Goal: Task Accomplishment & Management: Manage account settings

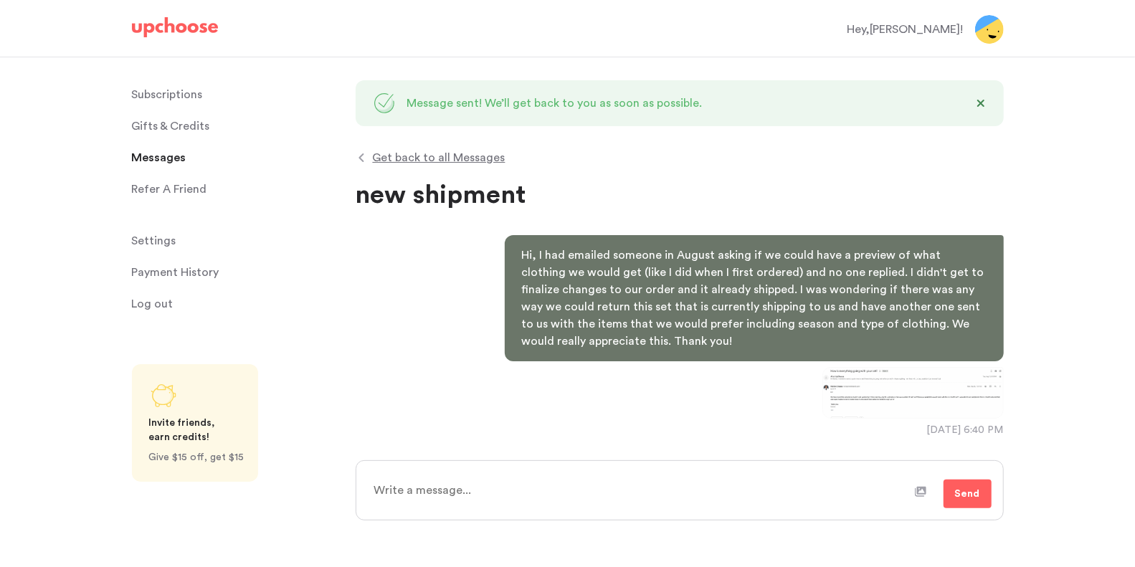
click at [928, 27] on div "Hey, [PERSON_NAME] !" at bounding box center [905, 29] width 116 height 17
click at [156, 27] on img at bounding box center [175, 27] width 86 height 20
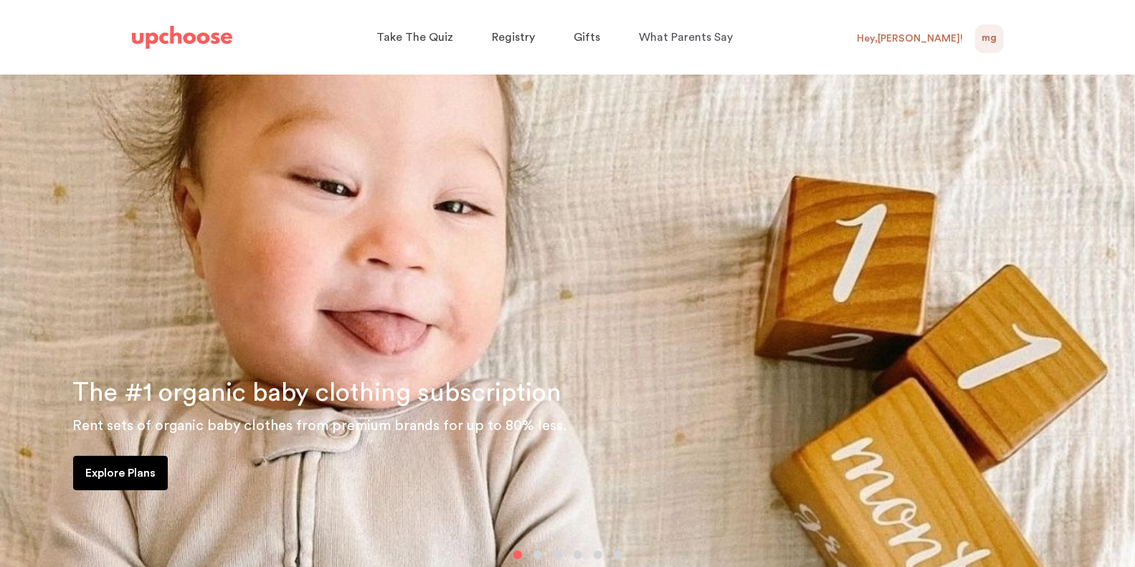
click at [997, 46] on div "MG NaN" at bounding box center [989, 38] width 29 height 29
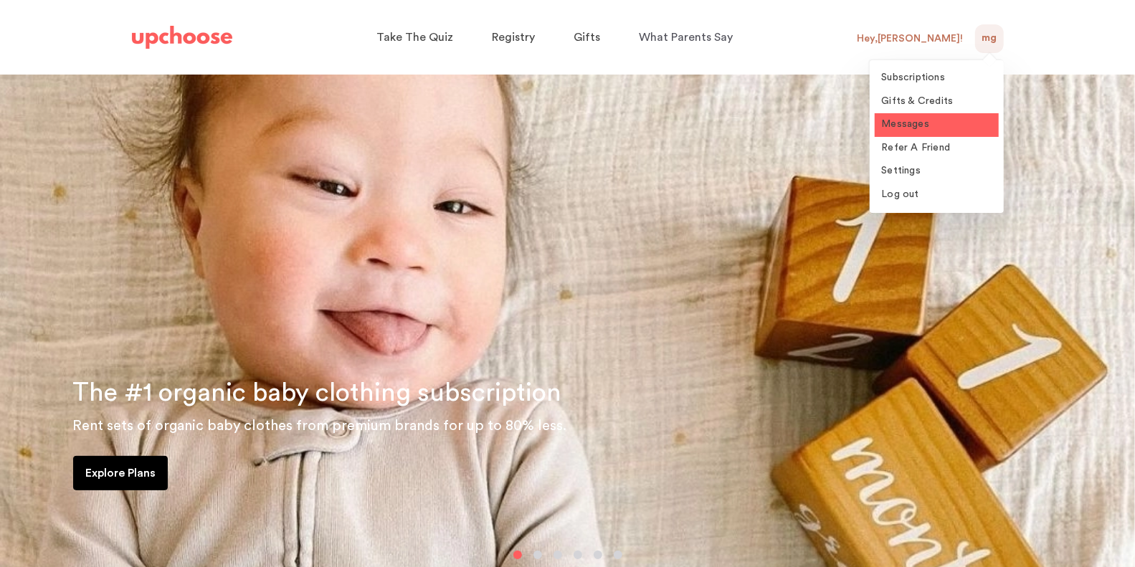
click at [921, 129] on span "Messages" at bounding box center [906, 124] width 48 height 10
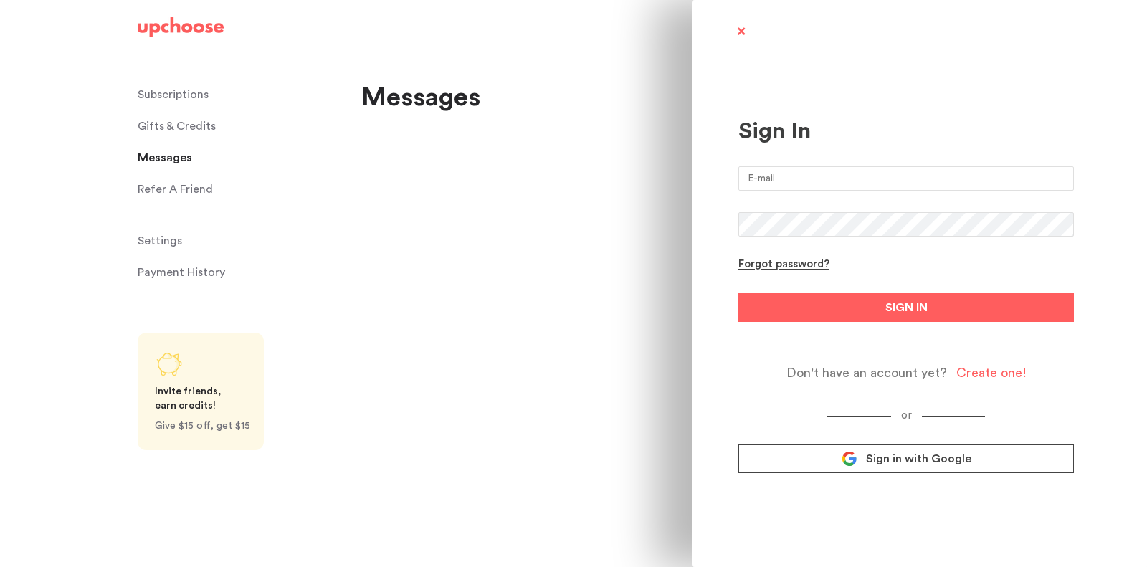
click at [887, 462] on span "Sign in with Google" at bounding box center [918, 459] width 105 height 14
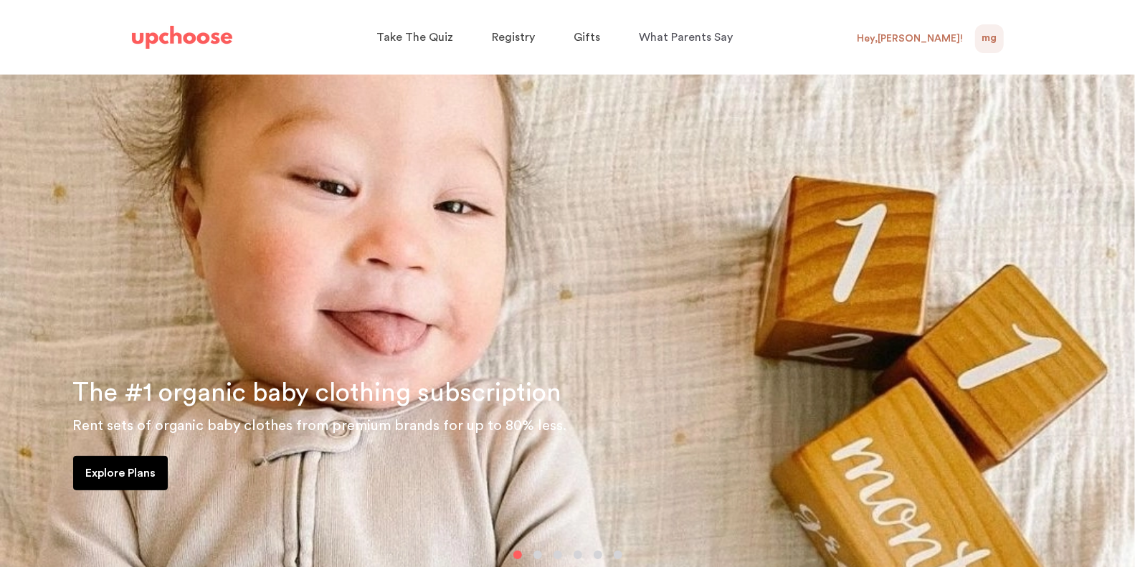
click at [978, 44] on div "MG 0" at bounding box center [989, 38] width 29 height 29
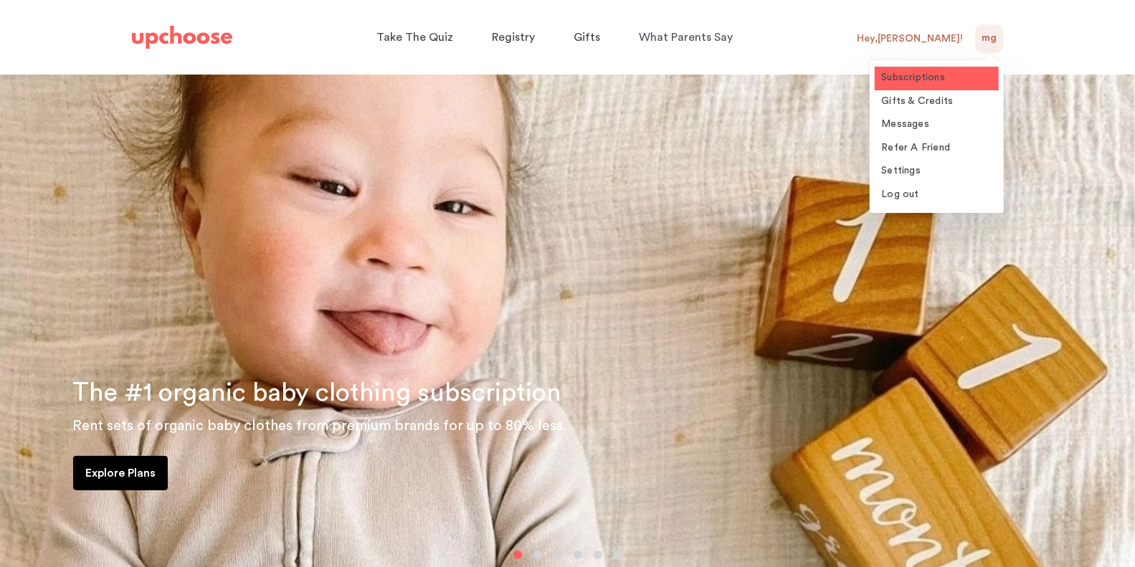
click at [930, 80] on span "Subscriptions" at bounding box center [914, 77] width 64 height 10
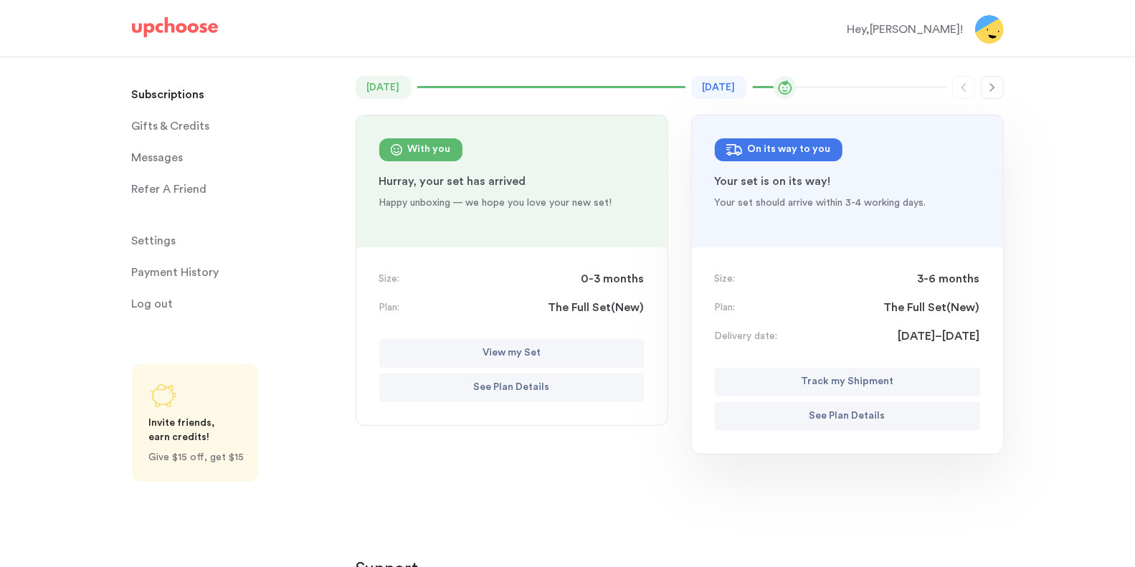
scroll to position [109, 0]
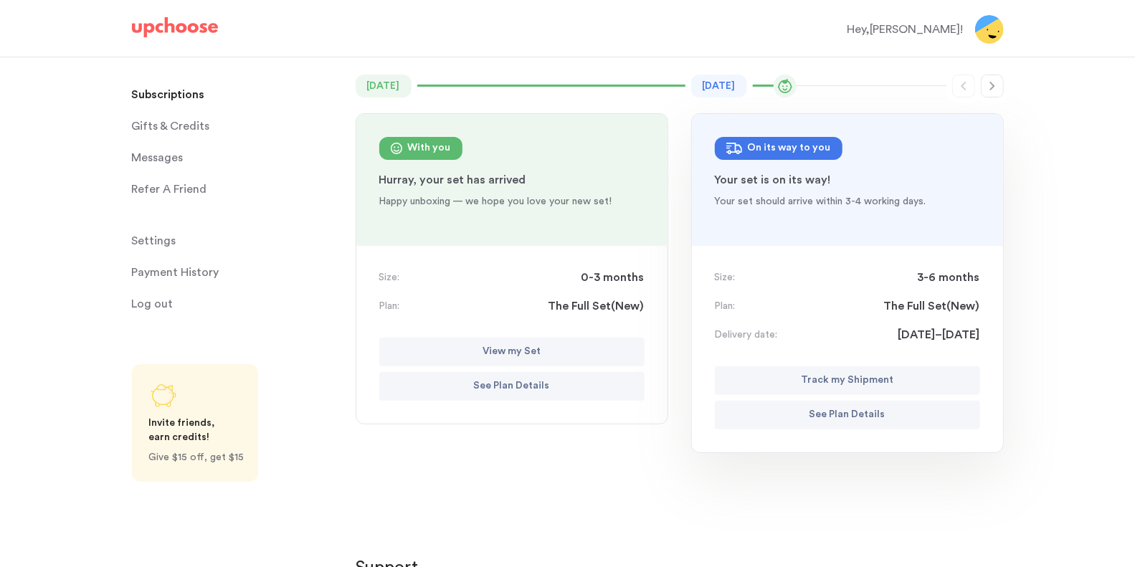
click at [860, 414] on p "See Plan Details" at bounding box center [847, 415] width 76 height 17
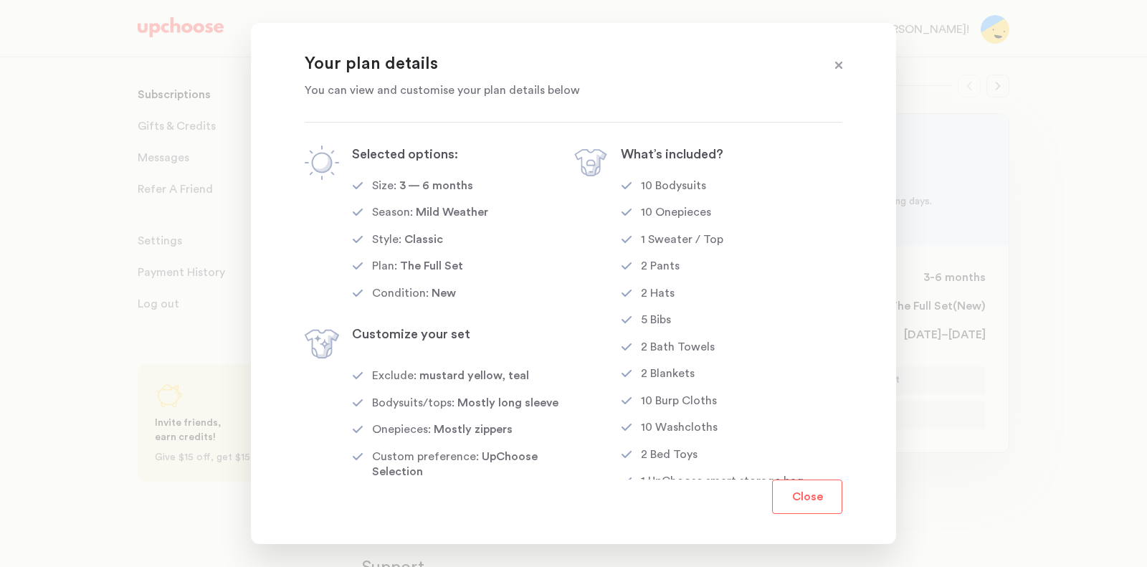
click at [1011, 289] on div at bounding box center [573, 283] width 1147 height 567
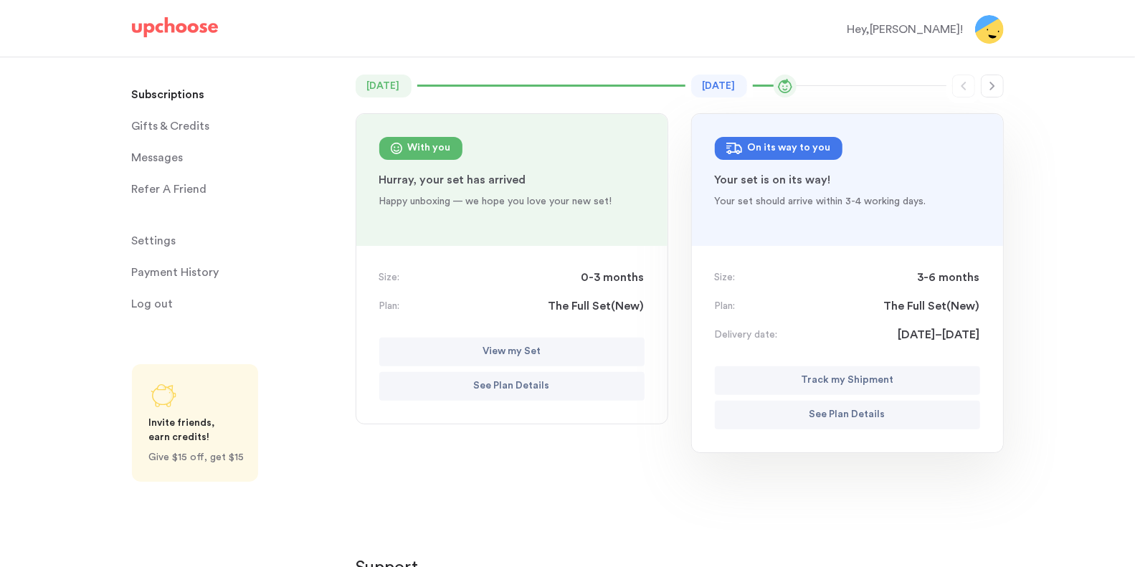
click at [152, 160] on span "Messages" at bounding box center [158, 157] width 52 height 29
